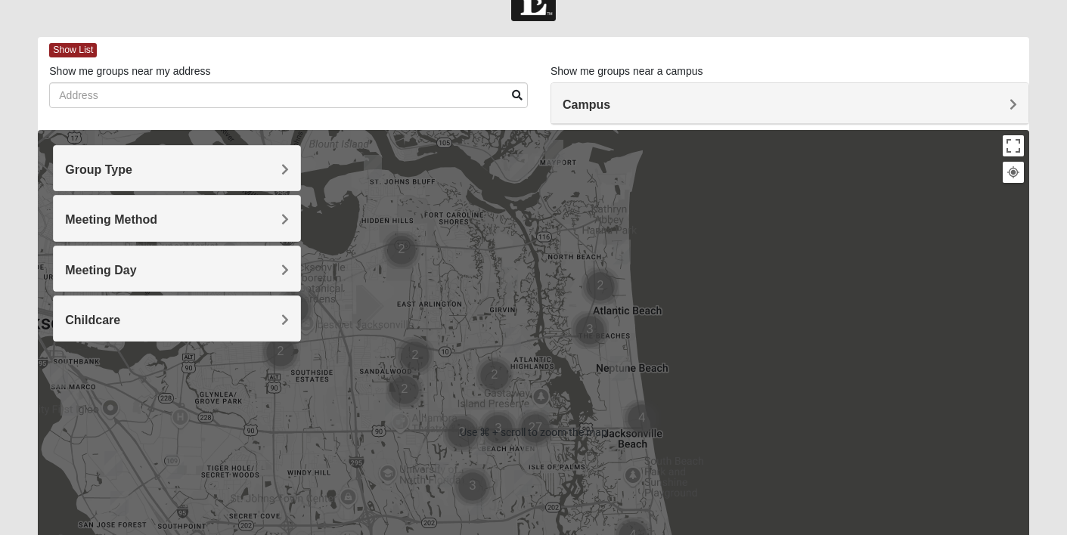
scroll to position [59, 0]
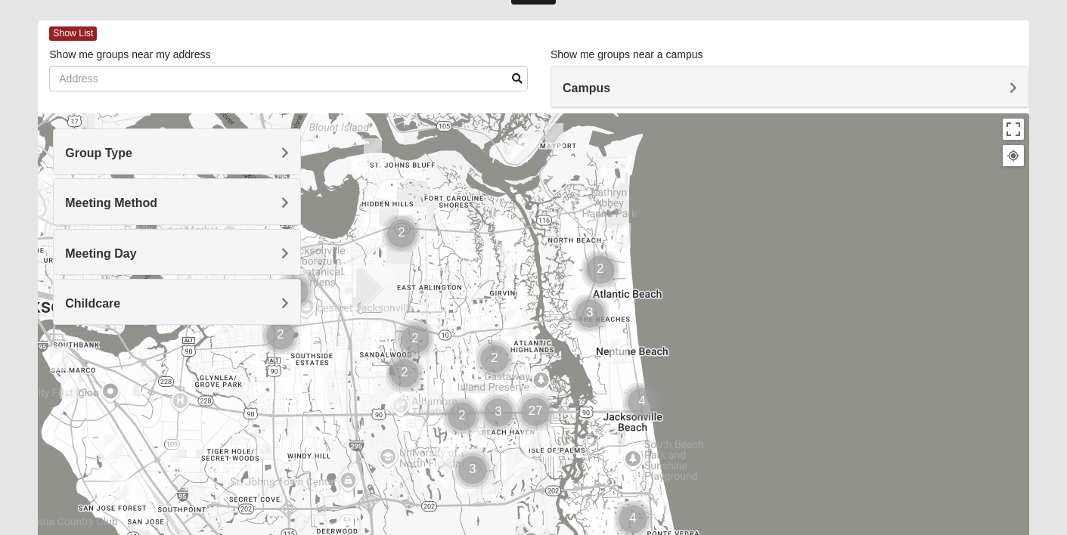
click at [197, 212] on div "Meeting Method" at bounding box center [177, 201] width 246 height 45
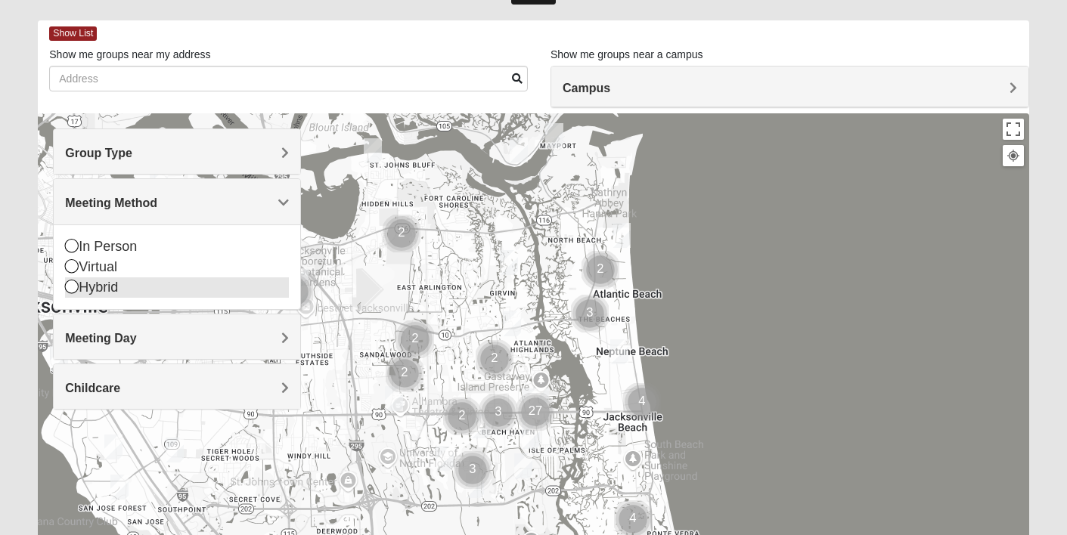
click at [131, 296] on div "Hybrid" at bounding box center [177, 287] width 224 height 20
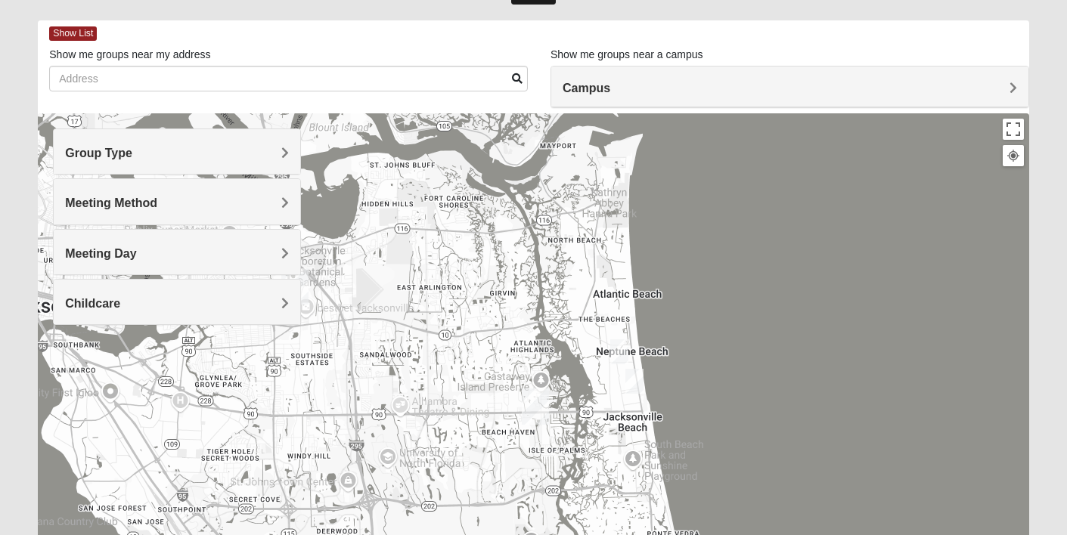
click at [633, 383] on img "Womens Clifton 32250" at bounding box center [634, 381] width 18 height 25
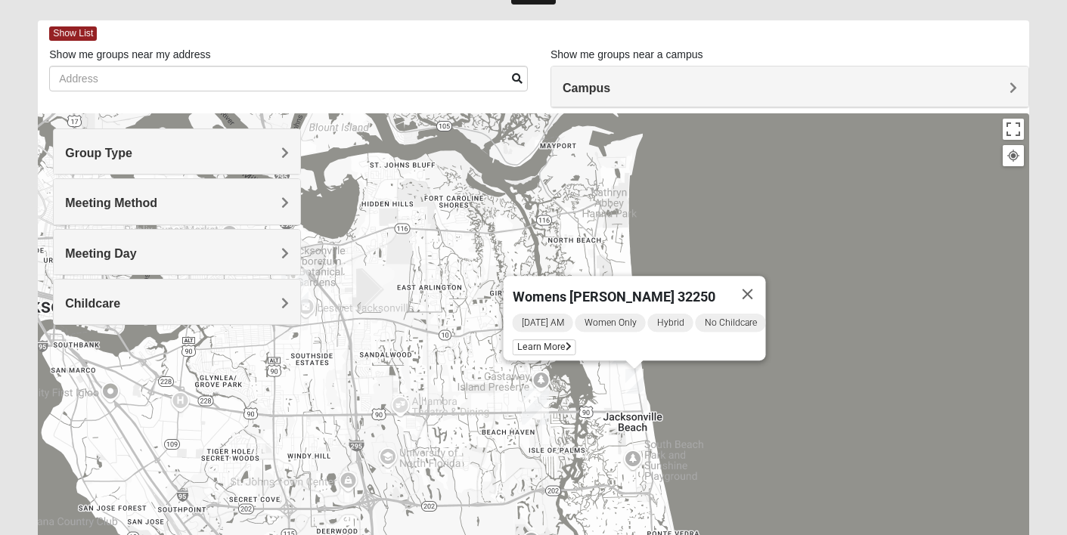
click at [618, 382] on div "Womens [PERSON_NAME] 32250 [DATE] AM Women Only Hybrid No Childcare Learn More" at bounding box center [533, 415] width 990 height 605
click at [209, 149] on h4 "Group Type" at bounding box center [177, 153] width 224 height 14
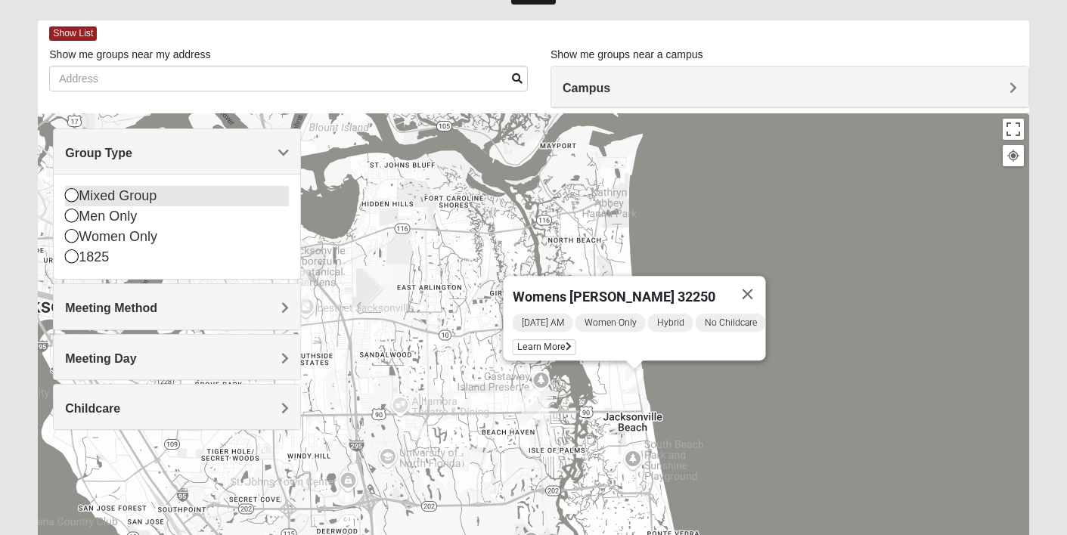
click at [75, 193] on icon at bounding box center [72, 195] width 14 height 14
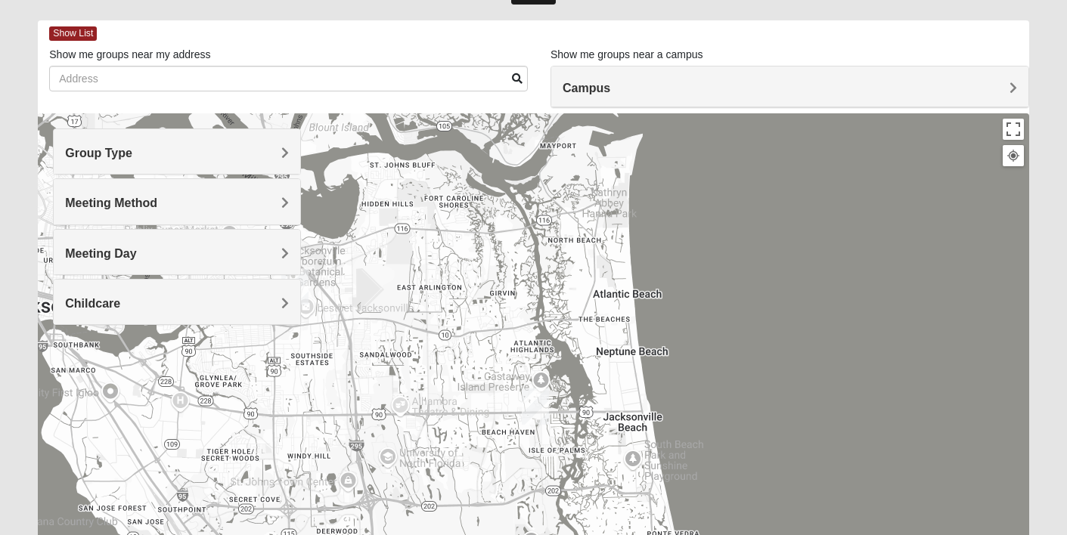
click at [94, 222] on div "Meeting Method" at bounding box center [177, 201] width 246 height 45
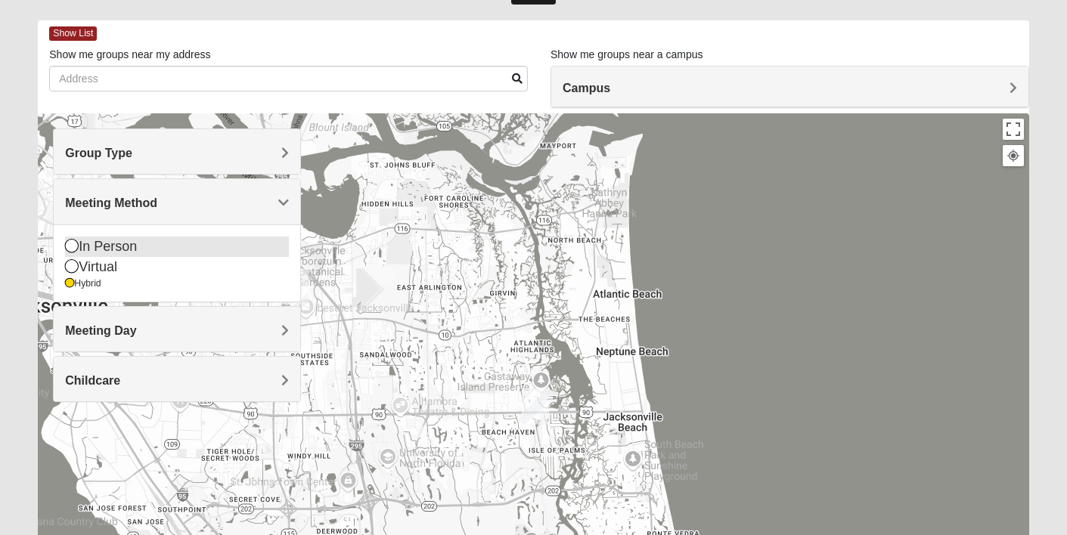
click at [74, 250] on icon at bounding box center [72, 246] width 14 height 14
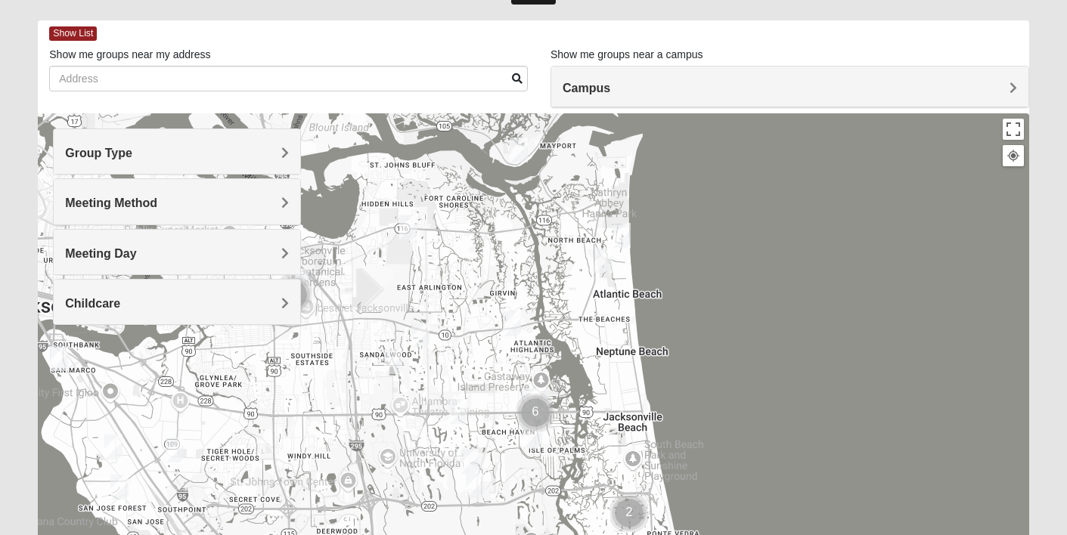
click at [205, 244] on div "Meeting Day" at bounding box center [177, 252] width 246 height 45
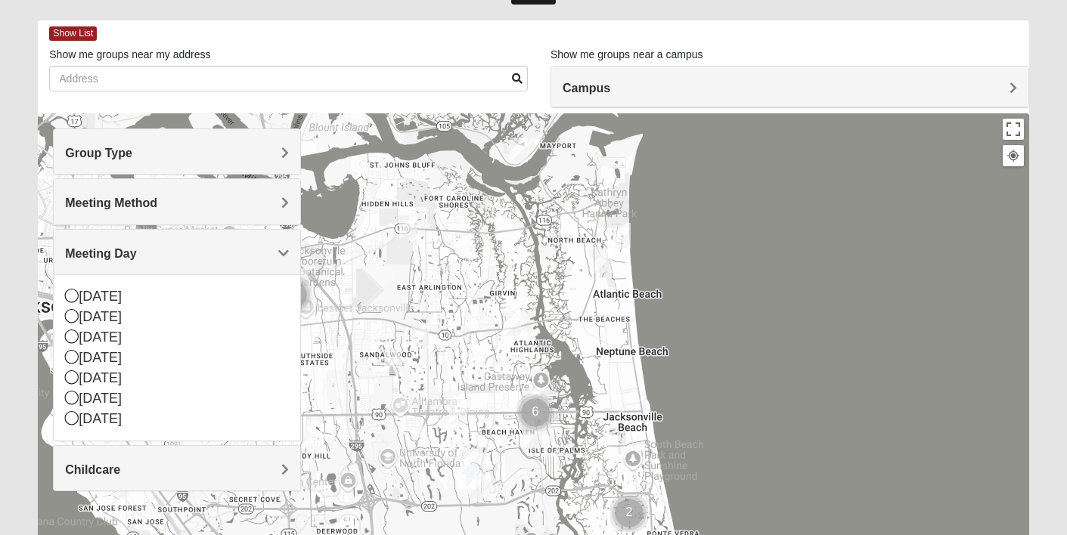
click at [205, 244] on div "Meeting Day" at bounding box center [177, 252] width 246 height 45
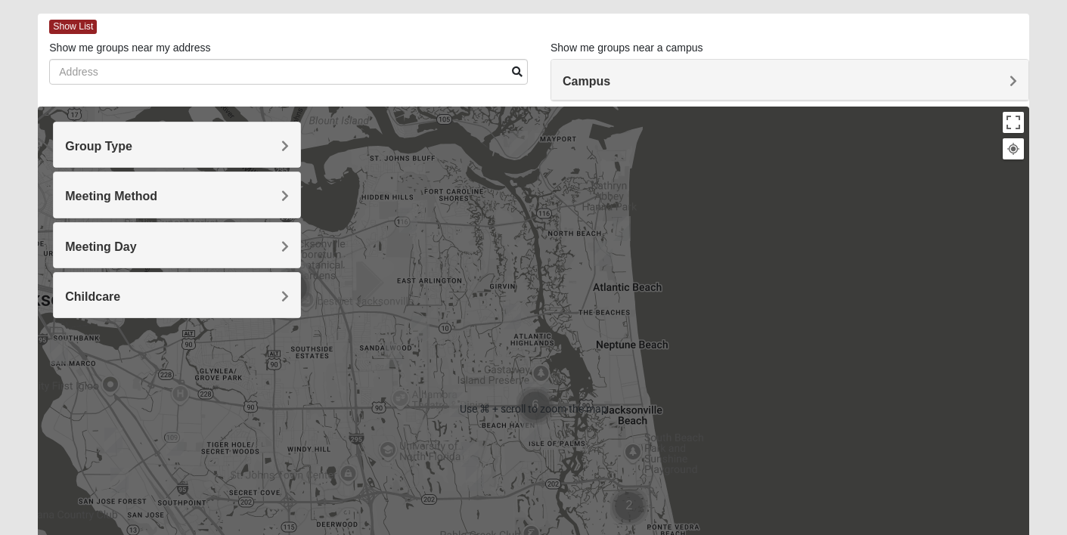
scroll to position [67, 0]
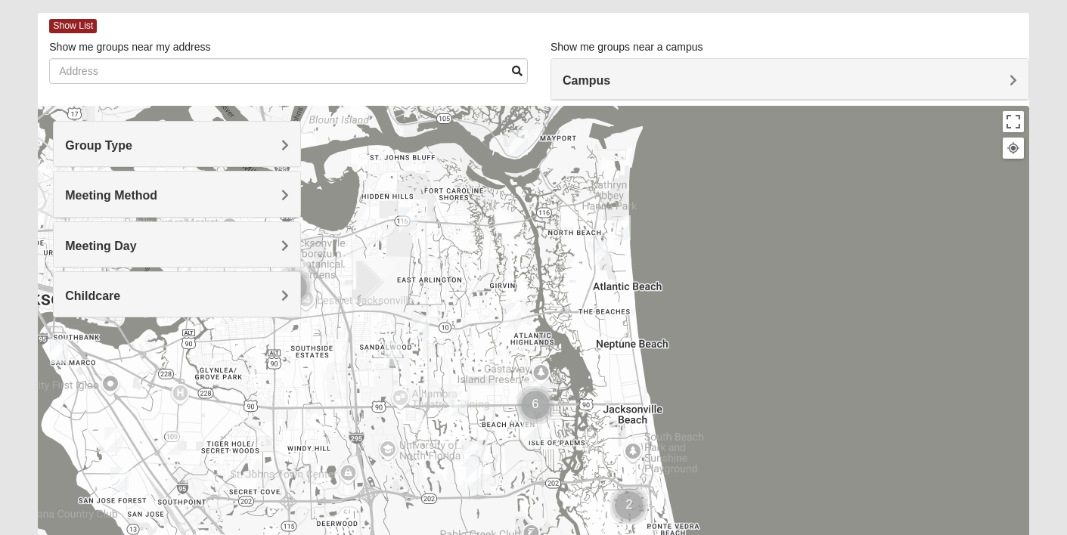
click at [701, 238] on div at bounding box center [533, 408] width 990 height 605
click at [534, 432] on img "Mixed Irish 32224" at bounding box center [531, 429] width 18 height 25
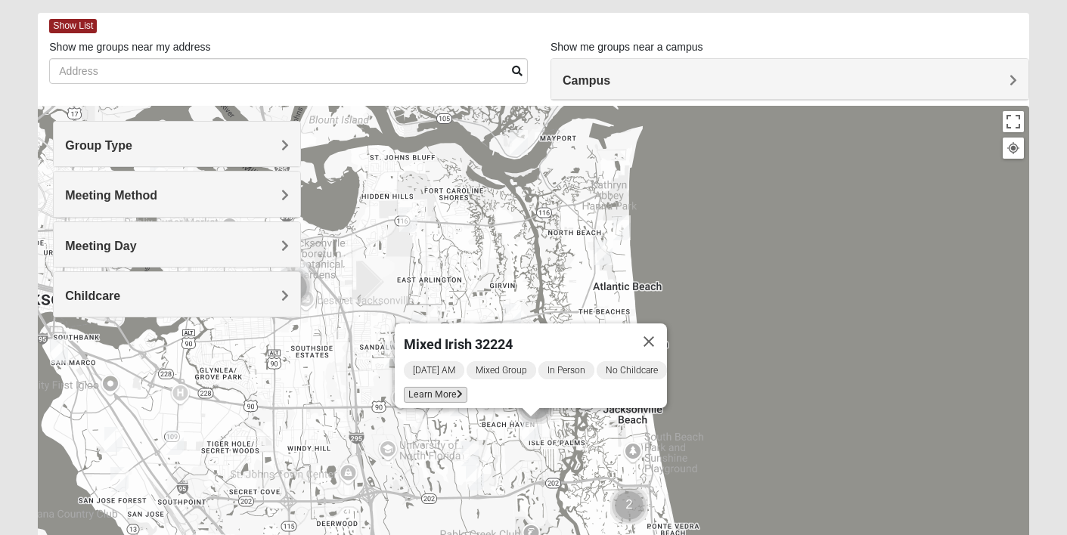
click at [441, 387] on span "Learn More" at bounding box center [436, 395] width 64 height 16
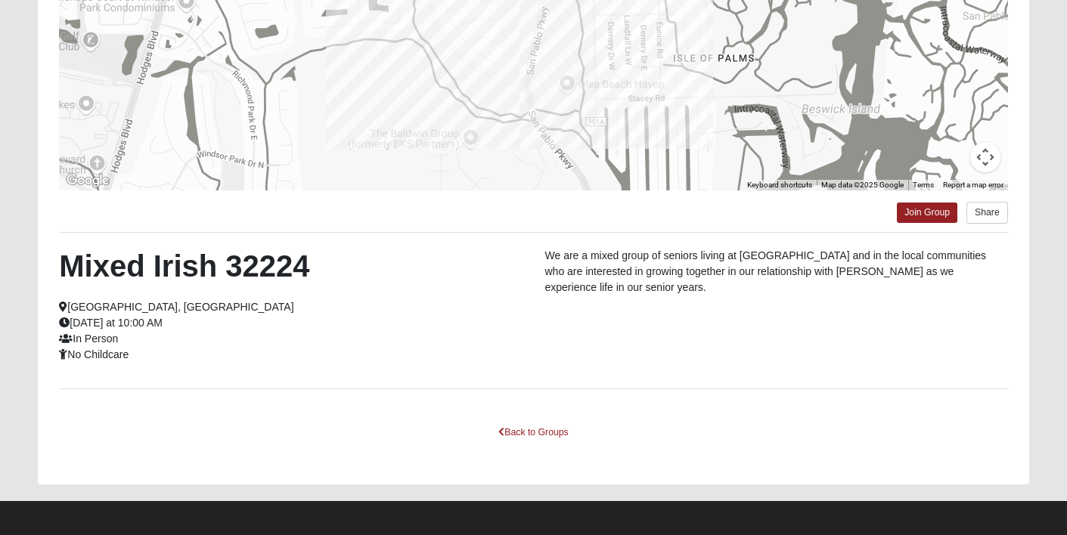
scroll to position [282, 0]
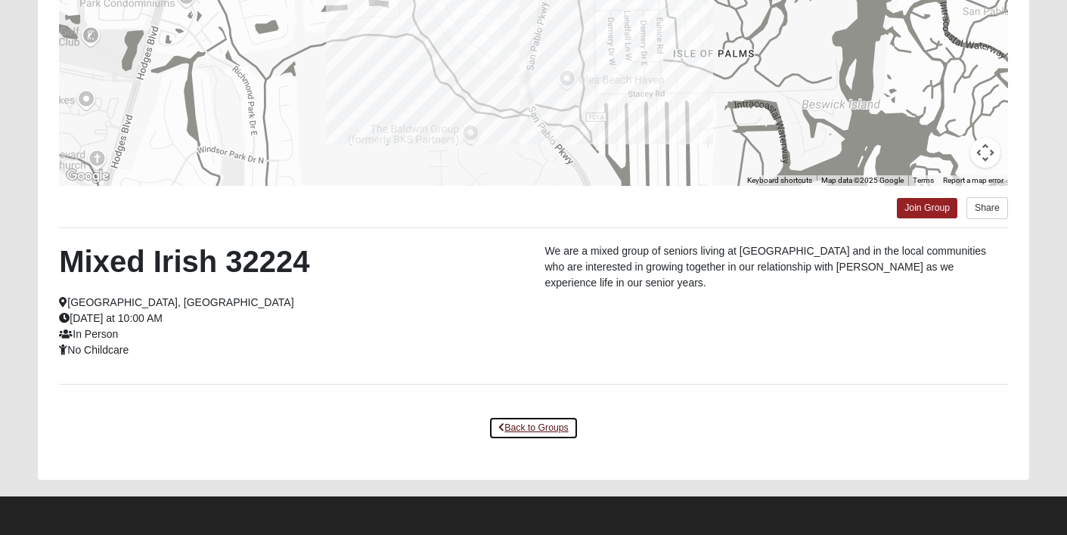
click at [515, 430] on link "Back to Groups" at bounding box center [532, 428] width 89 height 23
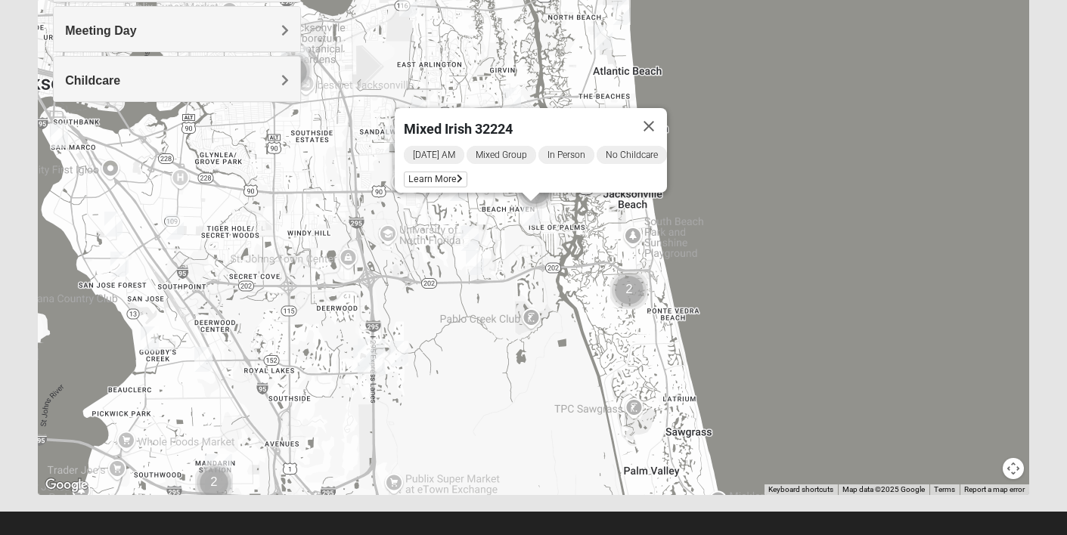
click at [471, 232] on img "Mixed Slack 32224" at bounding box center [469, 238] width 18 height 25
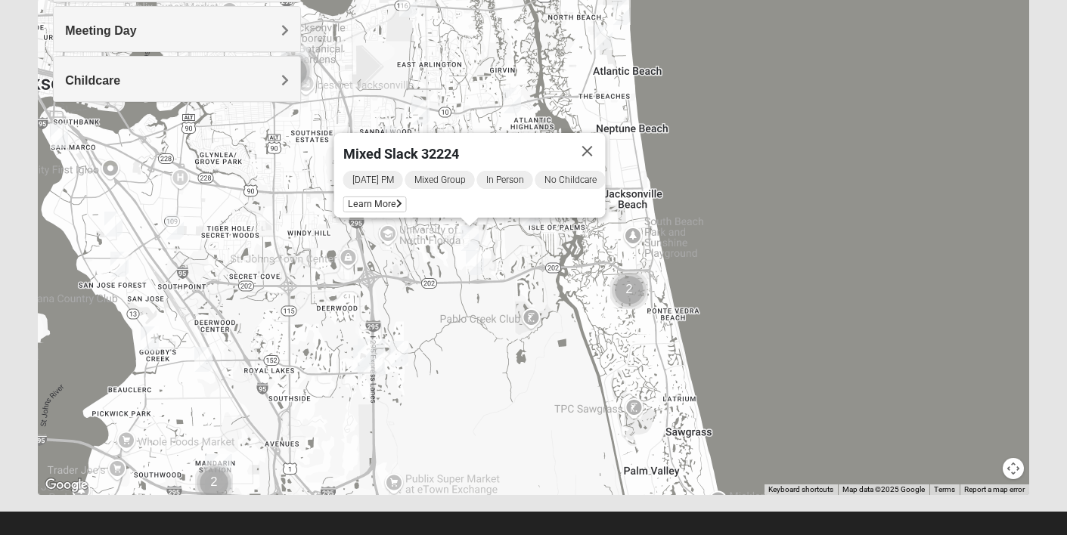
click at [475, 265] on img "Mixed Robertson 32224" at bounding box center [475, 262] width 18 height 25
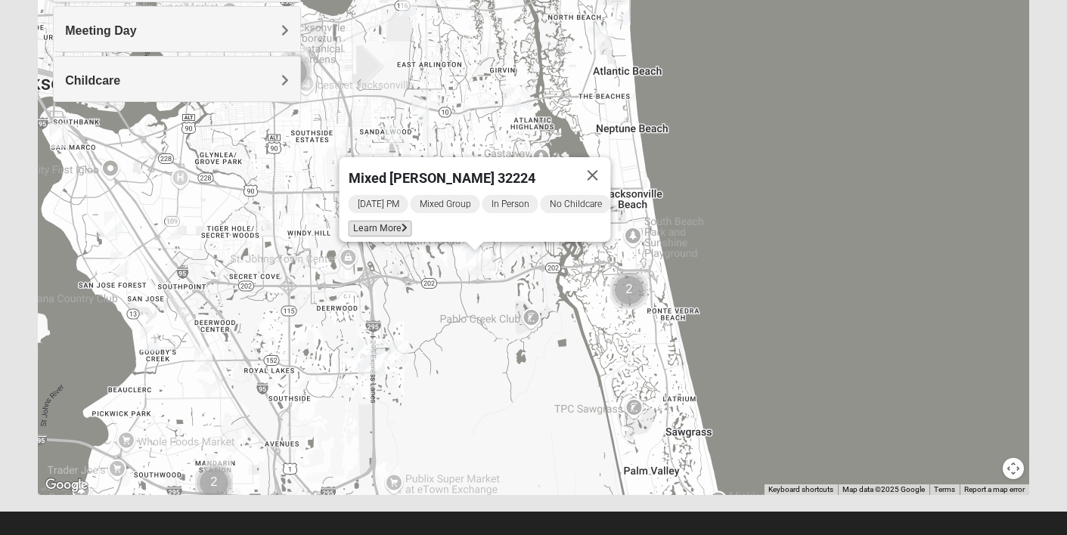
click at [370, 221] on span "Learn More" at bounding box center [380, 229] width 64 height 16
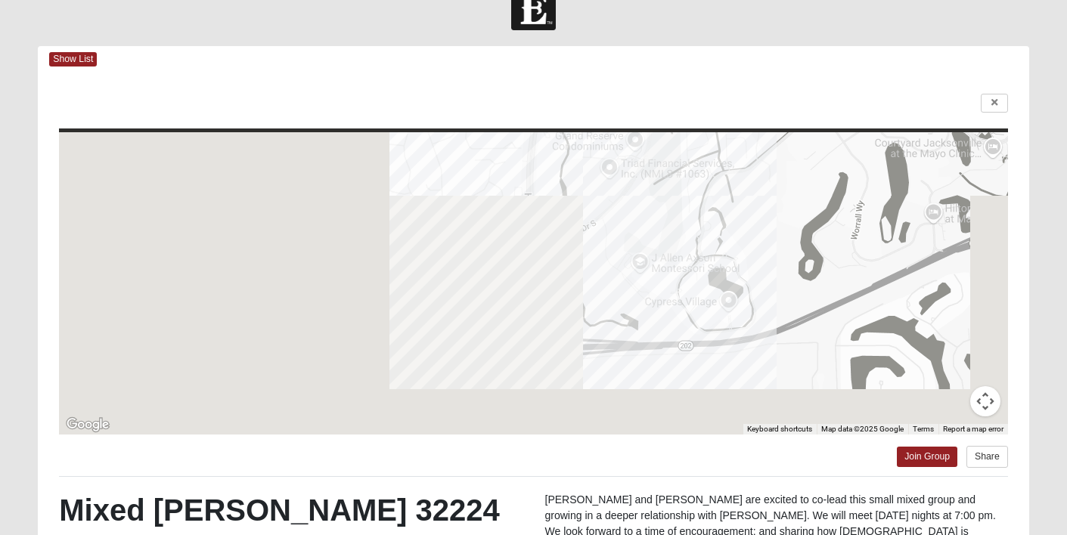
scroll to position [0, 0]
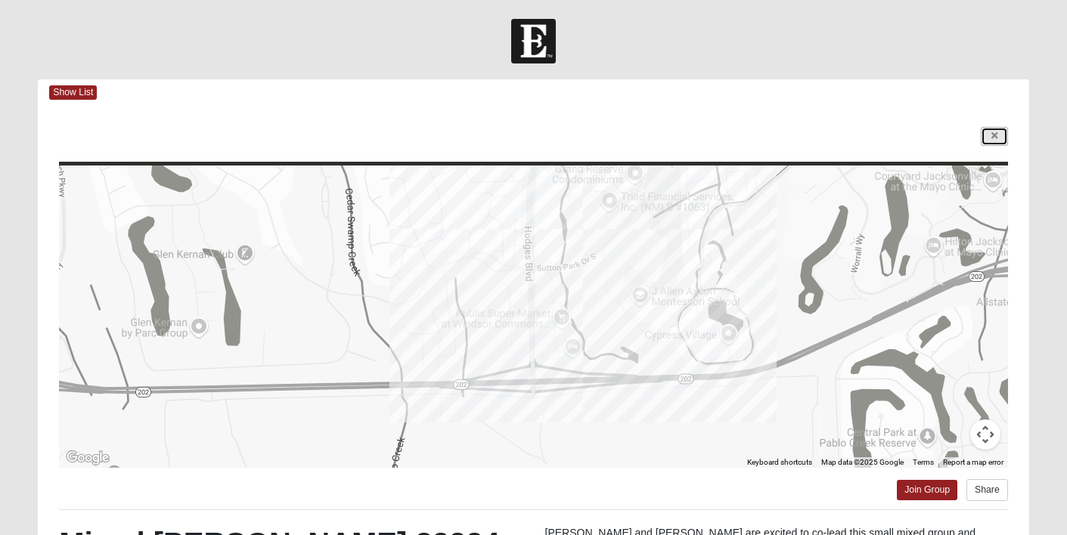
click at [996, 138] on icon at bounding box center [994, 136] width 6 height 9
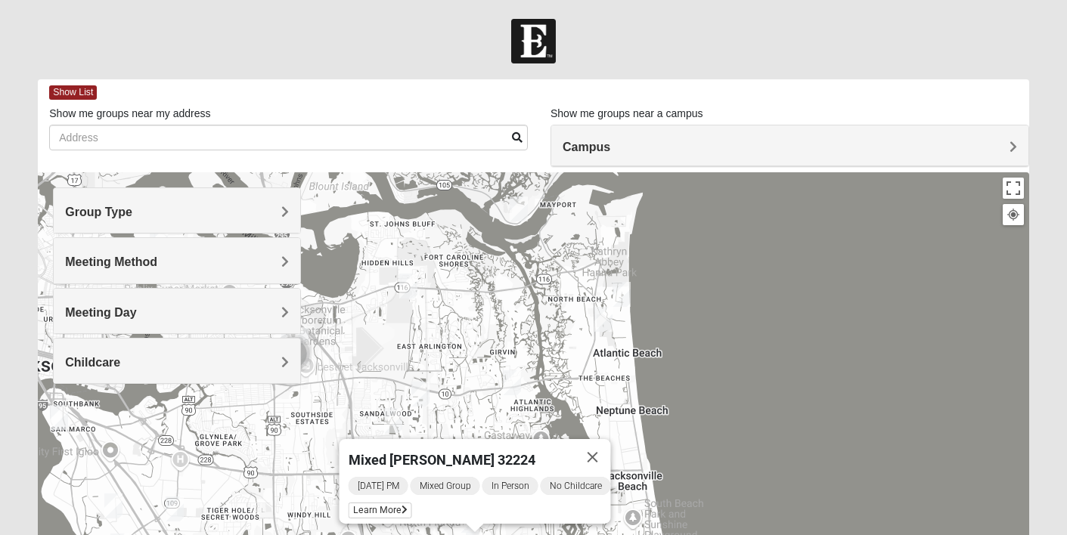
click at [611, 322] on img "Mixed Settembrini 32233" at bounding box center [603, 319] width 18 height 25
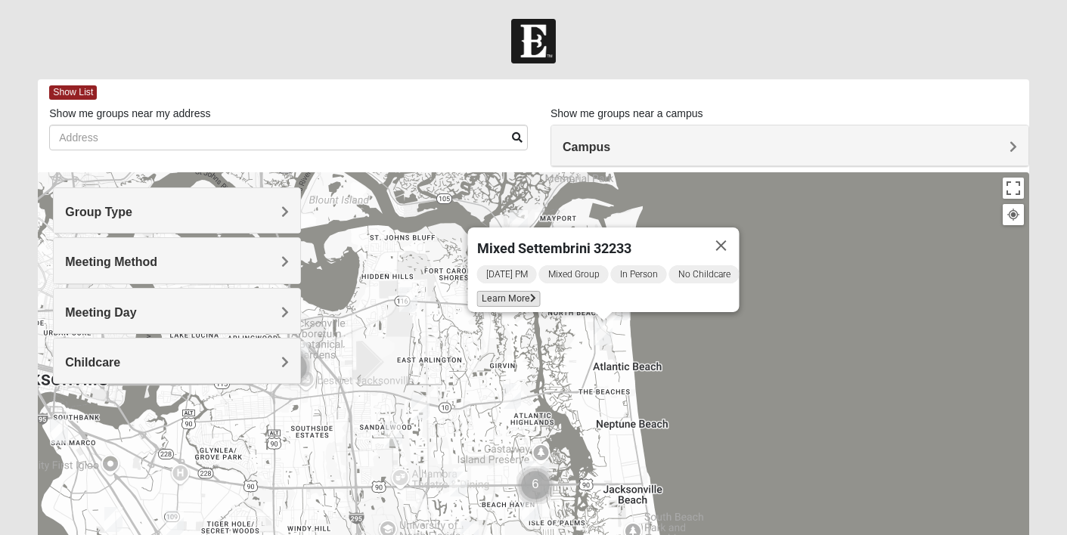
click at [497, 293] on span "Learn More" at bounding box center [508, 299] width 64 height 16
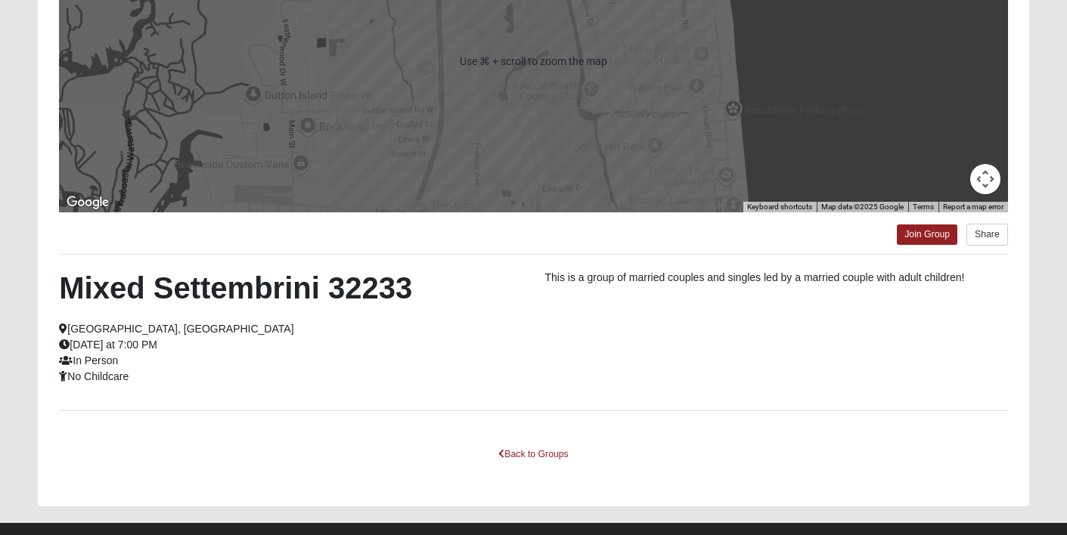
scroll to position [271, 0]
